Goal: Information Seeking & Learning: Find specific fact

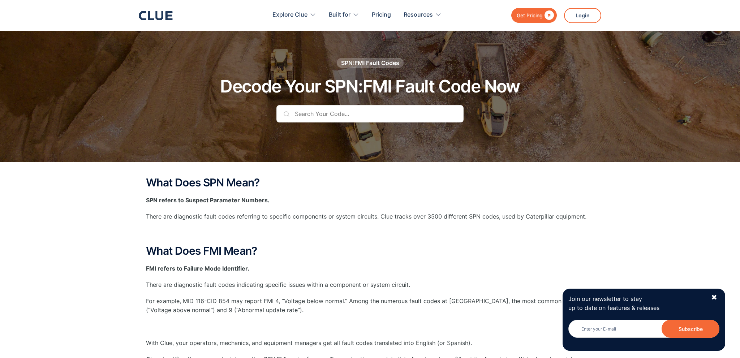
scroll to position [191, 0]
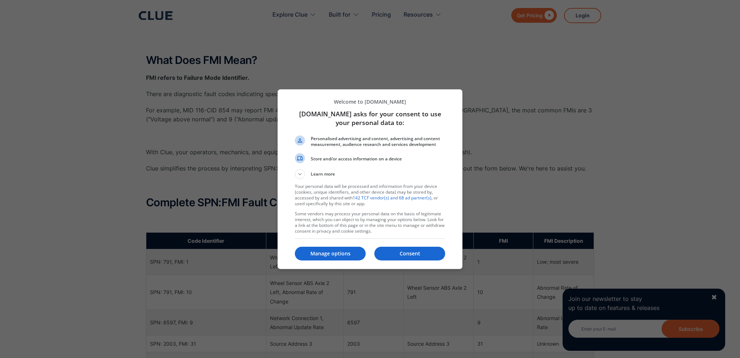
click at [403, 254] on p "Consent" at bounding box center [409, 253] width 71 height 7
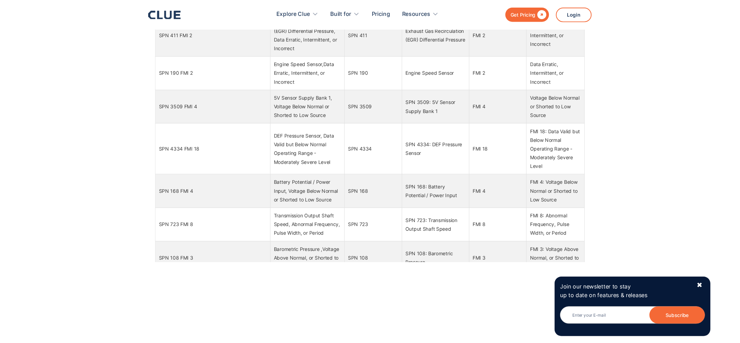
scroll to position [1022, 0]
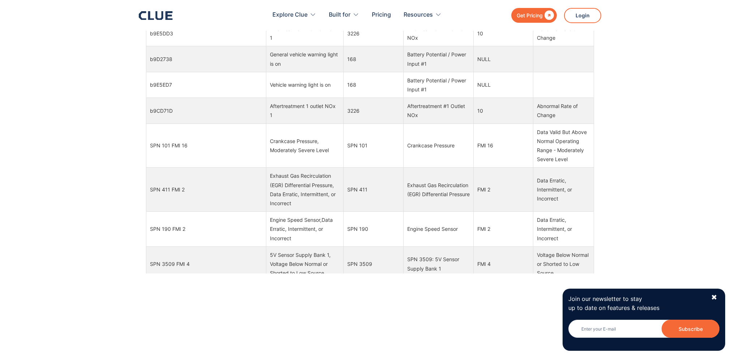
click at [225, 162] on td "SPN 101 FMI 16" at bounding box center [206, 146] width 120 height 44
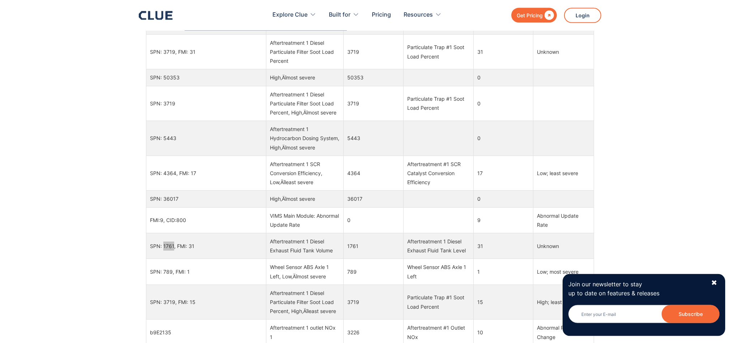
scroll to position [509, 0]
click at [656, 172] on div "What Does SPN Mean? SPN refers to Suspect Parameter Numbers. There are diagnost…" at bounding box center [370, 77] width 740 height 848
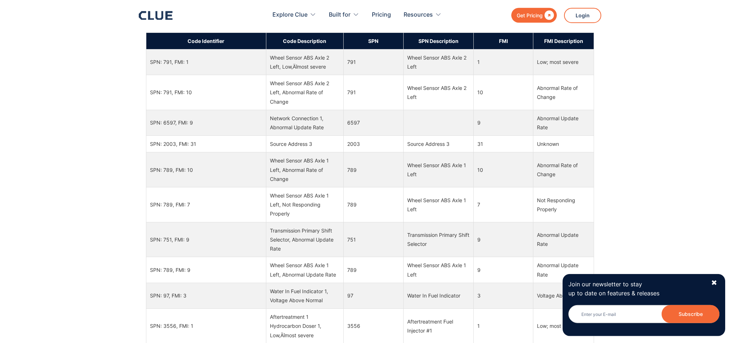
scroll to position [241, 0]
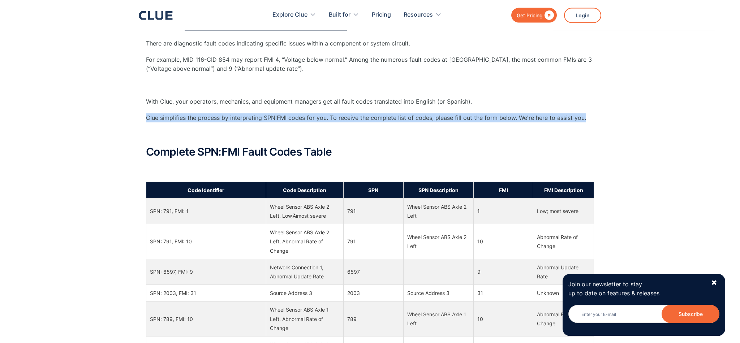
drag, startPoint x: 176, startPoint y: 118, endPoint x: 599, endPoint y: 114, distance: 423.3
click at [598, 114] on div "What Does SPN Mean? SPN refers to Suspect Parameter Numbers. There are diagnost…" at bounding box center [370, 345] width 740 height 848
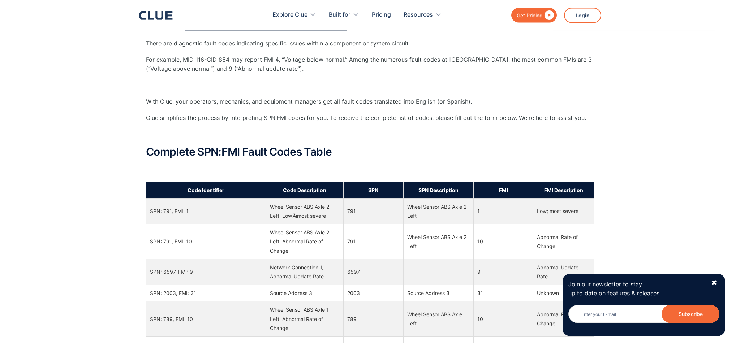
click at [599, 114] on div "What Does SPN Mean? SPN refers to Suspect Parameter Numbers. There are diagnost…" at bounding box center [370, 345] width 740 height 848
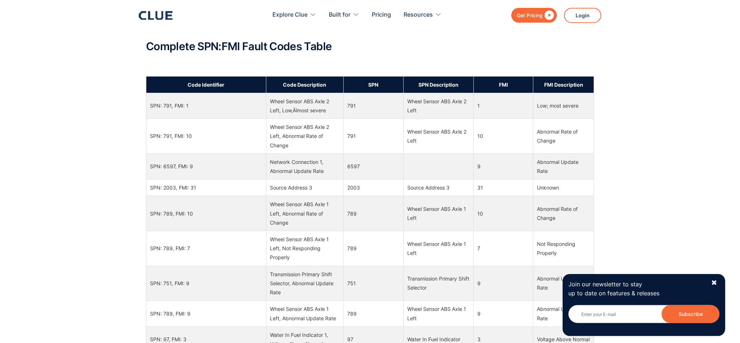
scroll to position [395, 0]
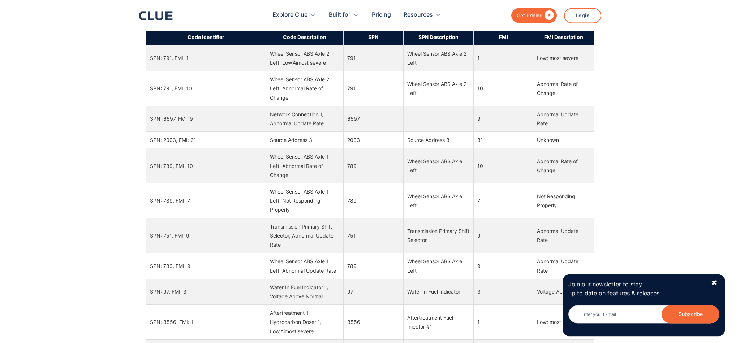
click at [711, 283] on div "Join our newsletter to stay up to date on features & releases Newsletter Subscr…" at bounding box center [644, 305] width 163 height 62
click at [712, 282] on div "✖" at bounding box center [714, 283] width 6 height 9
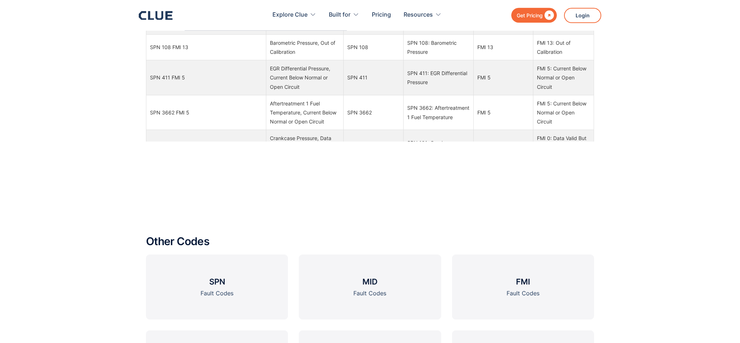
scroll to position [776, 0]
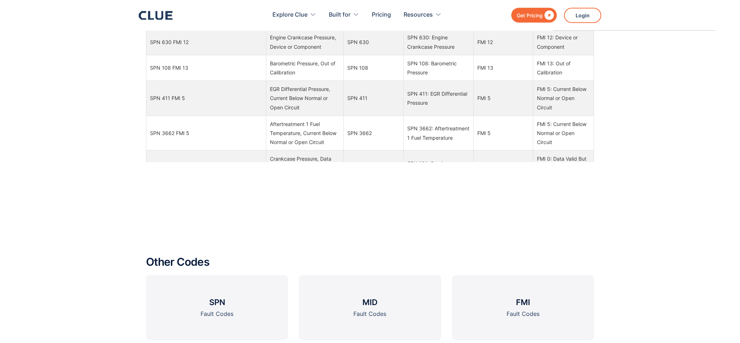
click at [497, 187] on div at bounding box center [370, 183] width 448 height 43
drag, startPoint x: 520, startPoint y: 308, endPoint x: 580, endPoint y: 315, distance: 59.7
click at [521, 308] on h3 "FMI" at bounding box center [523, 302] width 14 height 11
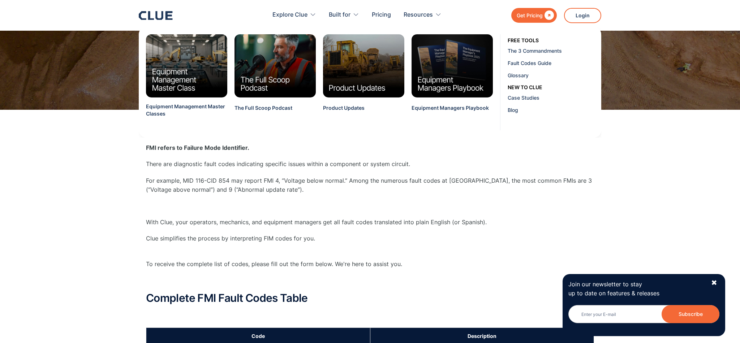
scroll to position [38, 0]
